Goal: Navigation & Orientation: Locate item on page

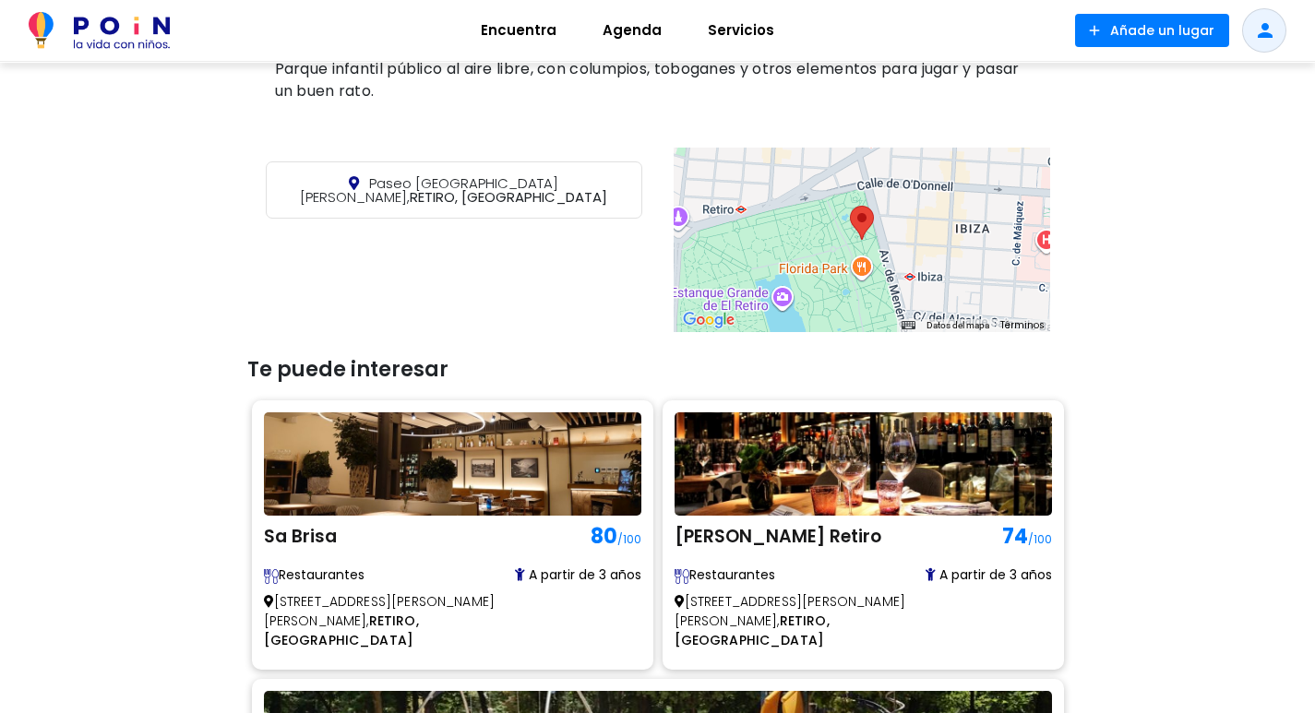
scroll to position [738, 0]
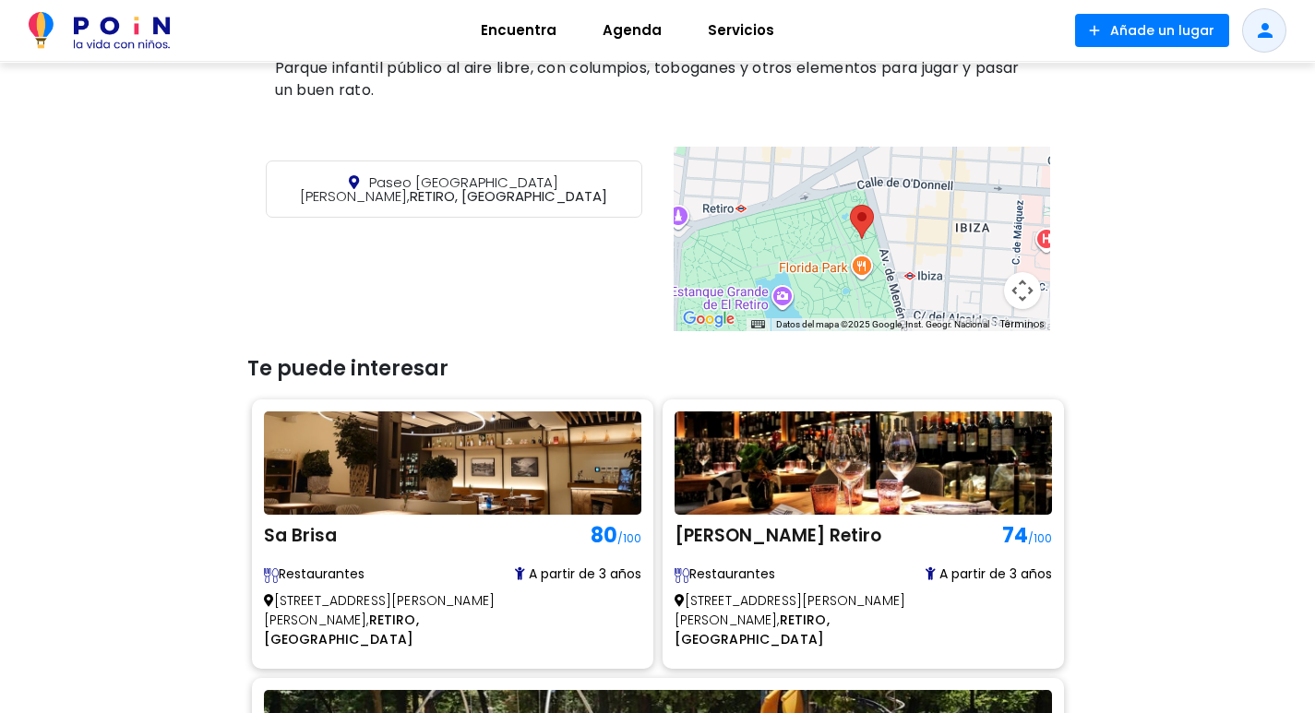
click at [884, 220] on div at bounding box center [862, 239] width 377 height 185
click at [835, 223] on div at bounding box center [862, 239] width 377 height 185
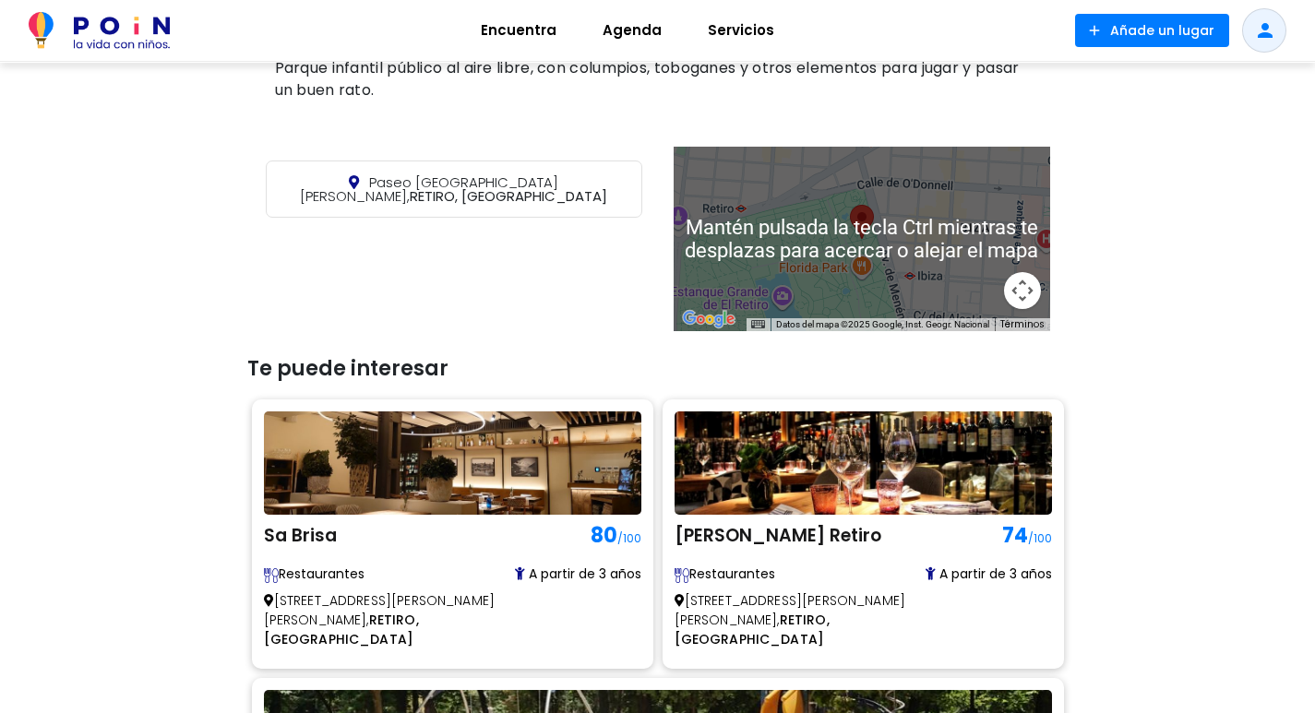
click at [1032, 272] on button "Controles de visualización del mapa" at bounding box center [1022, 290] width 37 height 37
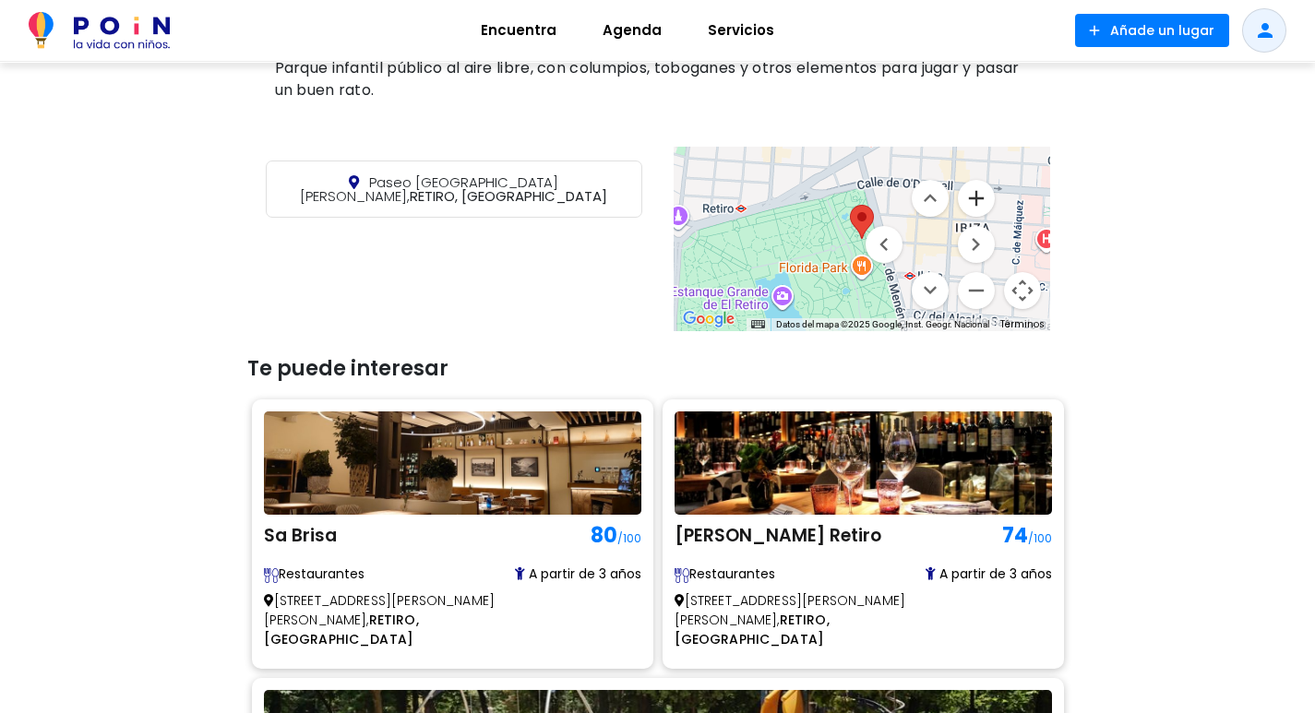
click at [969, 180] on button "Ampliar" at bounding box center [976, 198] width 37 height 37
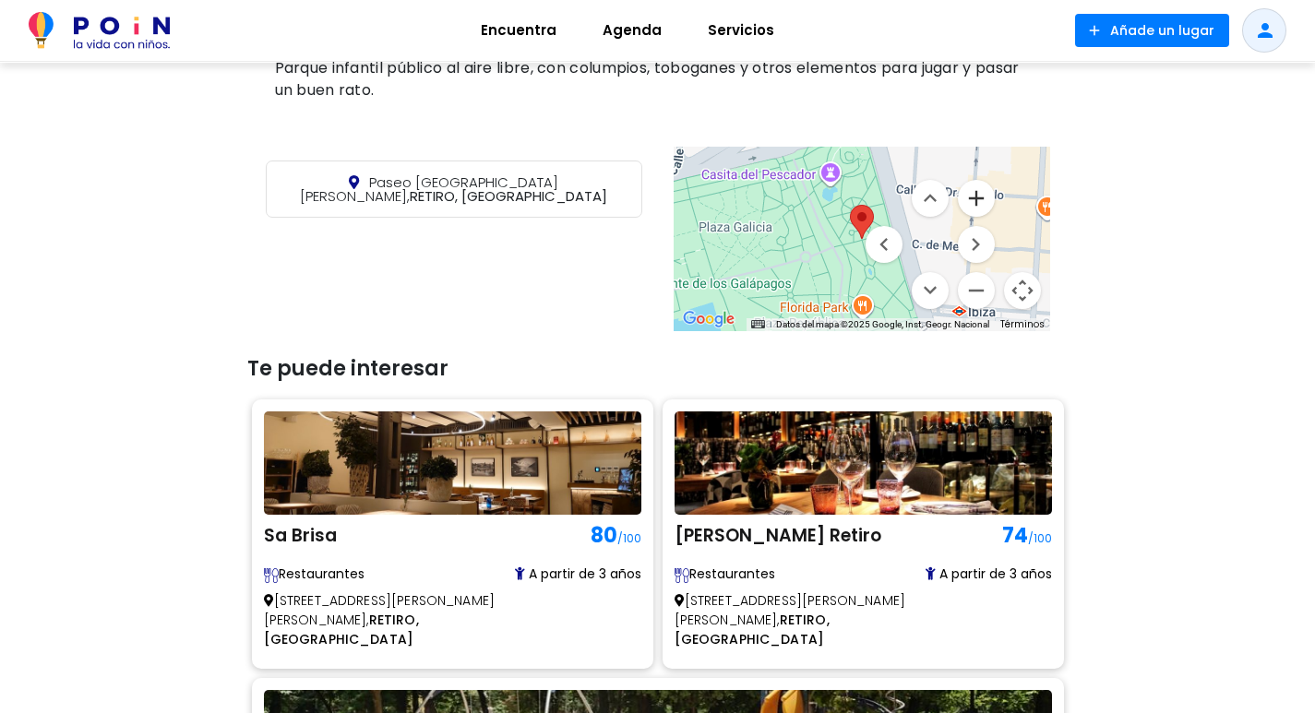
click at [969, 180] on button "Ampliar" at bounding box center [976, 198] width 37 height 37
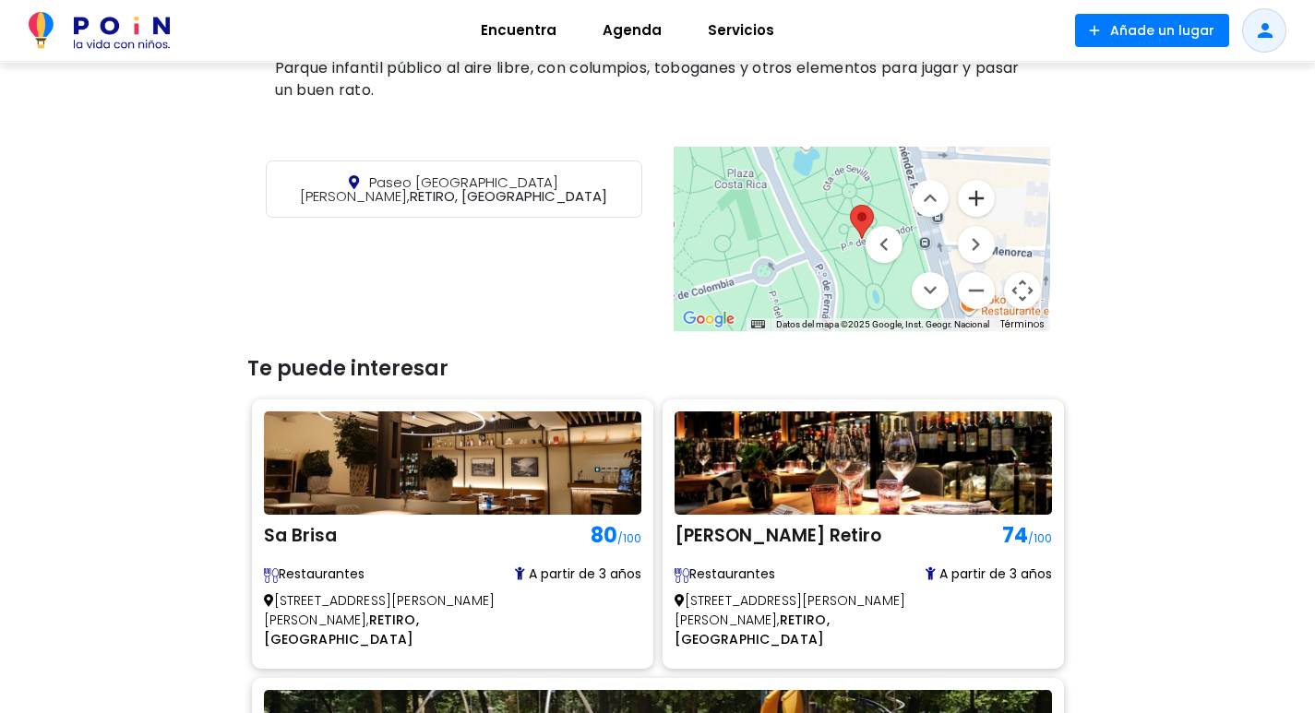
click at [969, 180] on button "Ampliar" at bounding box center [976, 198] width 37 height 37
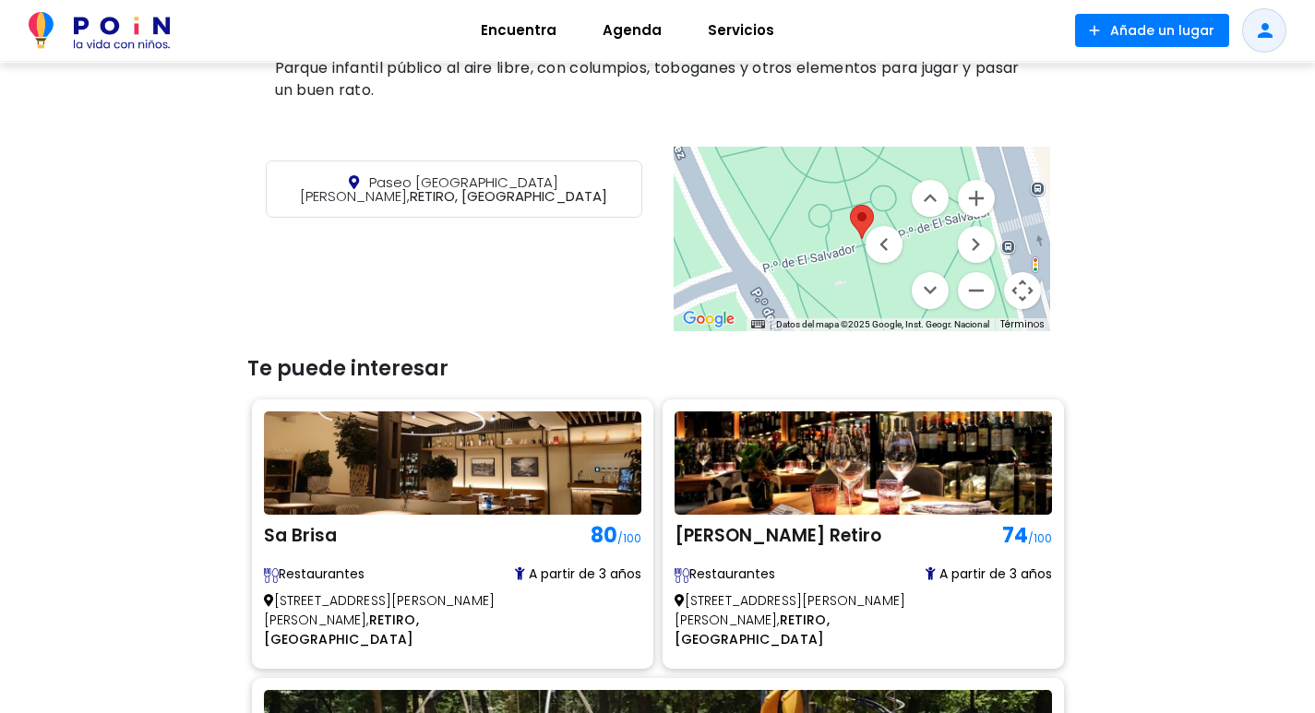
drag, startPoint x: 936, startPoint y: 221, endPoint x: 891, endPoint y: 137, distance: 96.2
click at [891, 147] on div "Mantén pulsada la tecla Ctrl mientras te desplazas para acercar o alejar el map…" at bounding box center [862, 239] width 377 height 185
drag, startPoint x: 1073, startPoint y: 255, endPoint x: 1074, endPoint y: 234, distance: 20.3
click at [1074, 246] on div "< Lugares / Naturaleza con niños [GEOGRAPHIC_DATA][PERSON_NAME] - Retiro Parque…" at bounding box center [657, 272] width 1315 height 1896
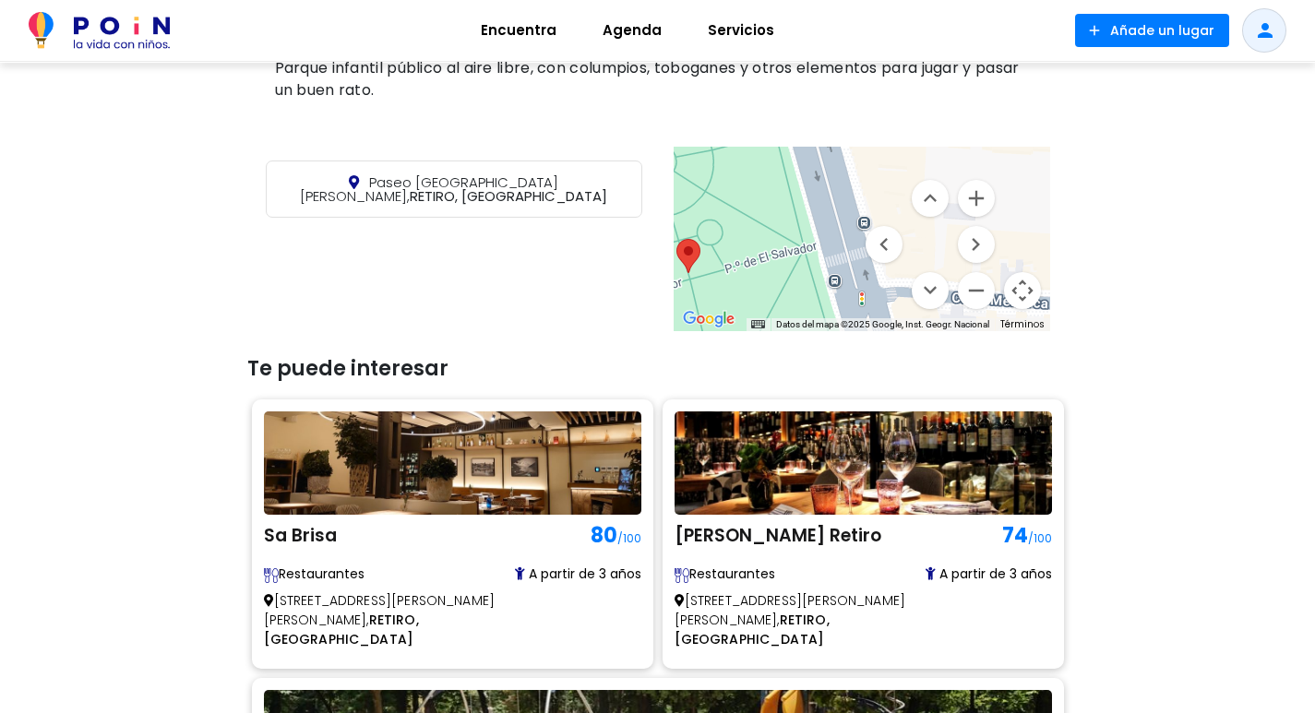
drag, startPoint x: 1028, startPoint y: 219, endPoint x: 854, endPoint y: 251, distance: 177.4
click at [854, 251] on div at bounding box center [862, 239] width 377 height 185
click at [1179, 179] on div "< Lugares / Naturaleza con niños [GEOGRAPHIC_DATA][PERSON_NAME] - Retiro Parque…" at bounding box center [657, 272] width 1315 height 1896
